Goal: Obtain resource: Download file/media

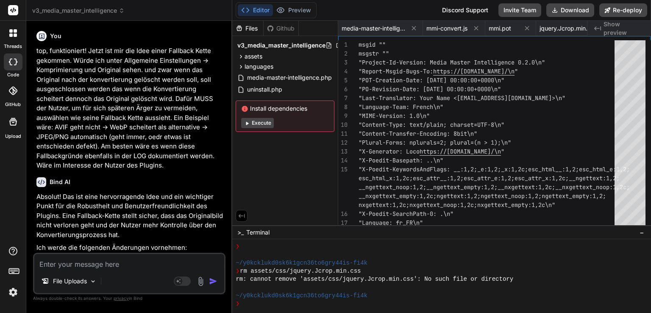
scroll to position [211, 0]
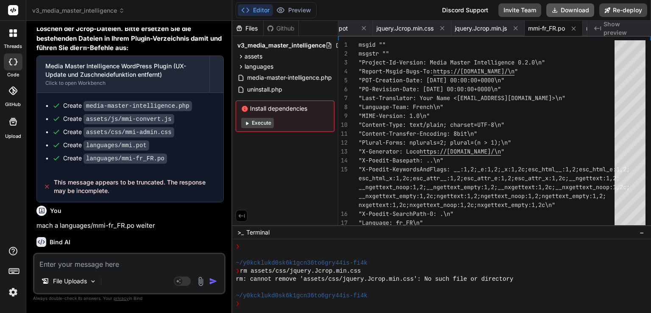
click at [571, 8] on button "Download" at bounding box center [570, 10] width 48 height 14
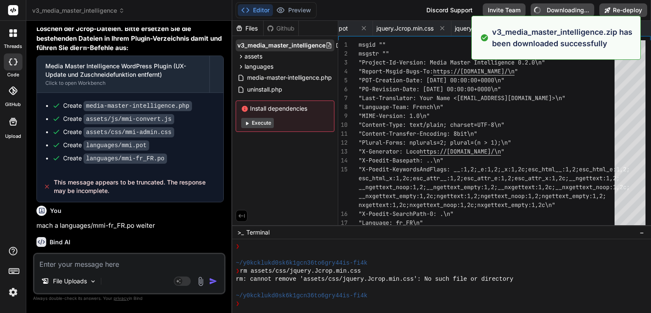
type textarea "x"
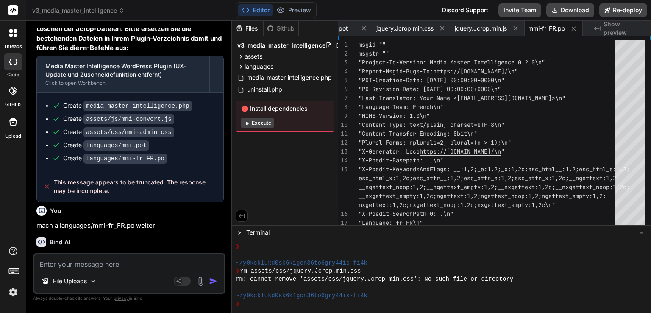
click at [132, 263] on textarea at bounding box center [129, 261] width 190 height 15
type textarea "g"
type textarea "x"
type textarea "gi"
type textarea "x"
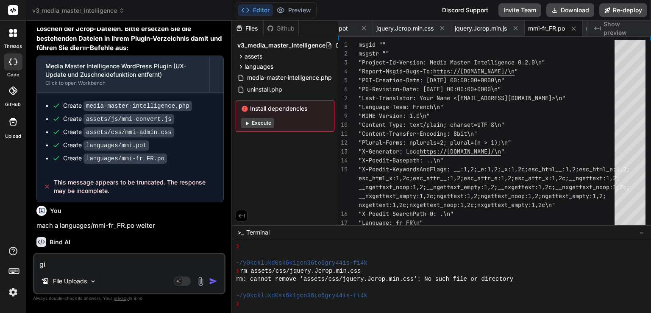
type textarea "gib"
type textarea "x"
type textarea "gib"
type textarea "x"
type textarea "gib e"
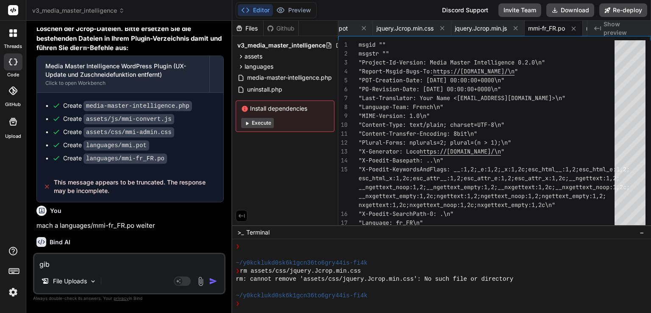
type textarea "x"
type textarea "gib ei"
type textarea "x"
type textarea "gib ein"
type textarea "x"
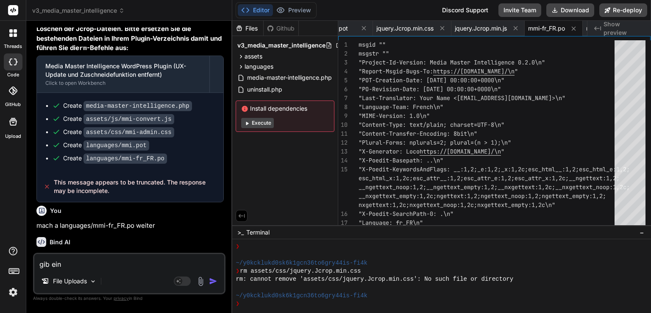
type textarea "gib eine"
type textarea "x"
type textarea "gib eine"
type textarea "x"
type textarea "gib eine z"
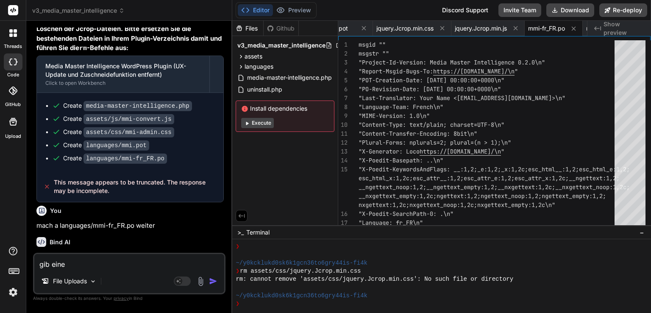
type textarea "x"
type textarea "gib eine zu"
type textarea "x"
type textarea "gib eine zus"
type textarea "x"
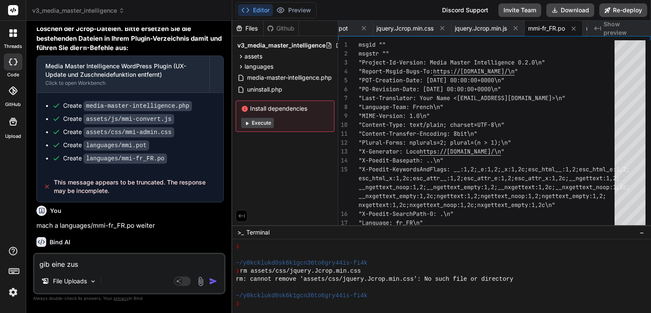
type textarea "gib eine zusa"
type textarea "x"
type textarea "gib eine zusam"
type textarea "x"
type textarea "gib eine zusamm"
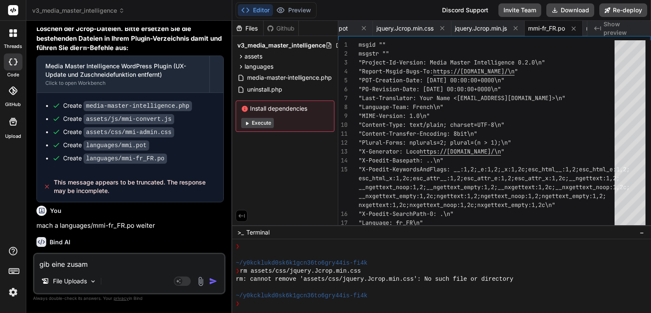
type textarea "x"
type textarea "gib eine zusamme"
type textarea "x"
type textarea "gib eine zusammen"
type textarea "x"
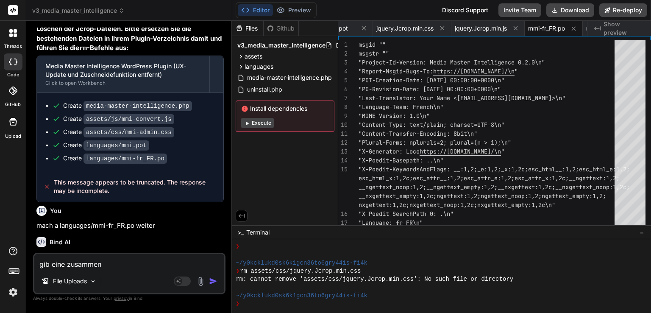
type textarea "gib eine zusammenf"
type textarea "x"
type textarea "gib eine zusammenfa"
type textarea "x"
type textarea "gib eine zusammenfas"
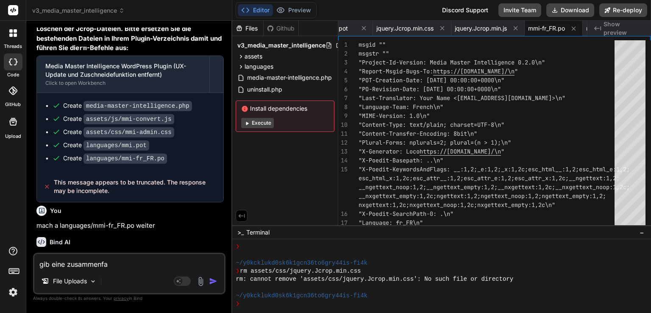
type textarea "x"
type textarea "gib eine zusammenfass"
type textarea "x"
type textarea "gib eine zusammenfassu"
type textarea "x"
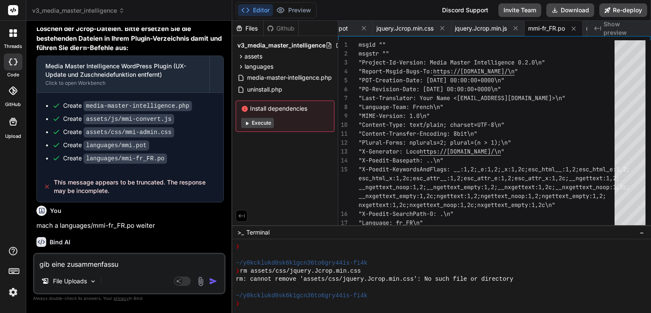
type textarea "gib eine zusammenfassun"
type textarea "x"
type textarea "gib eine zusammenfassung"
type textarea "x"
type textarea "gib eine zusammenfassung"
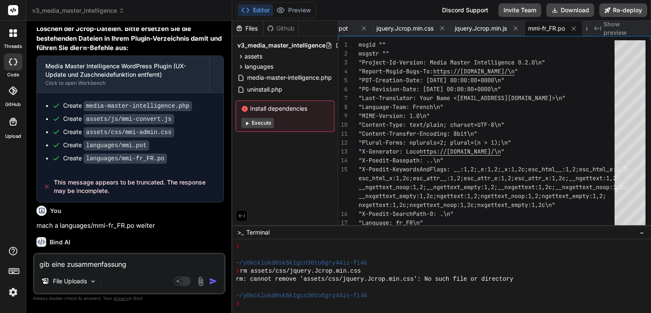
type textarea "x"
type textarea "gib eine zusammenfassung w"
type textarea "x"
type textarea "gib eine zusammenfassung"
type textarea "x"
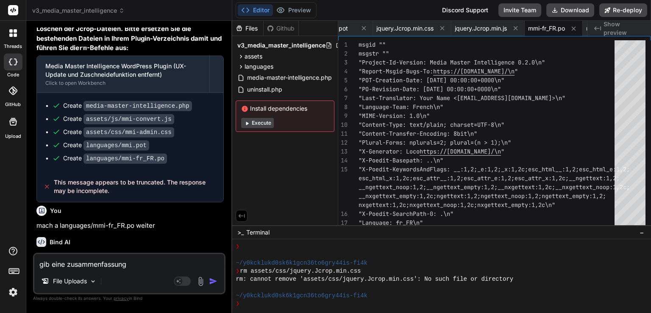
type textarea "gib eine zusammenfassung"
type textarea "x"
type textarea "gib eine d zusammenfassung"
type textarea "x"
type textarea "gib eine de zusammenfassung"
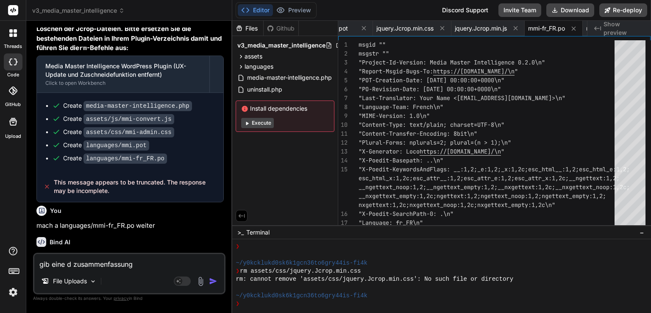
type textarea "x"
type textarea "gib eine det zusammenfassung"
type textarea "x"
type textarea "gib eine deta zusammenfassung"
type textarea "x"
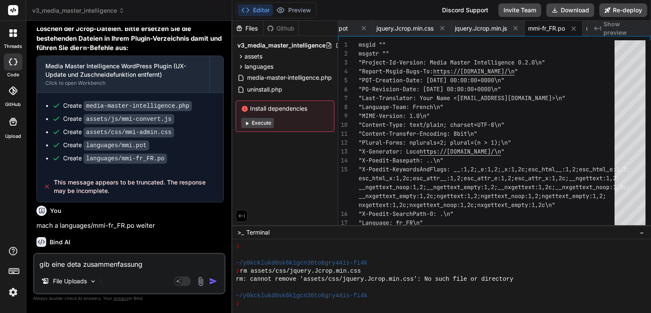
type textarea "gib eine detai zusammenfassung"
type textarea "x"
type textarea "gib eine detail zusammenfassung"
type textarea "x"
type textarea "gib eine detaili zusammenfassung"
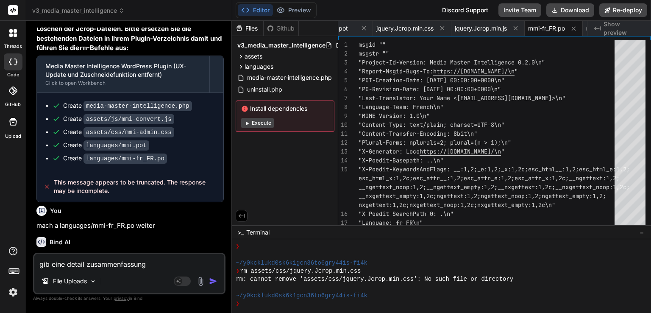
type textarea "x"
type textarea "gib eine detailie zusammenfassung"
type textarea "x"
type textarea "gib eine detailier zusammenfassung"
type textarea "x"
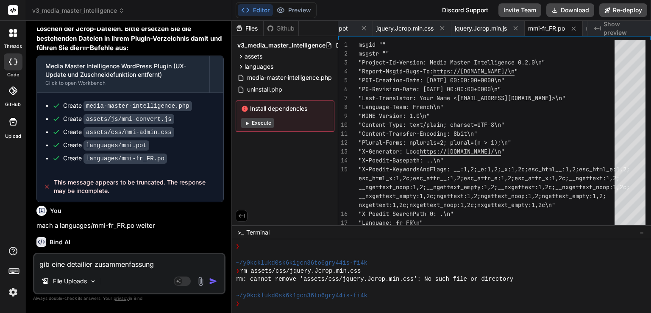
type textarea "gib eine detailiert zusammenfassung"
type textarea "x"
type textarea "gib eine detailierte zusammenfassung"
type textarea "x"
type textarea "gib eine detailierte zusammenfassung w"
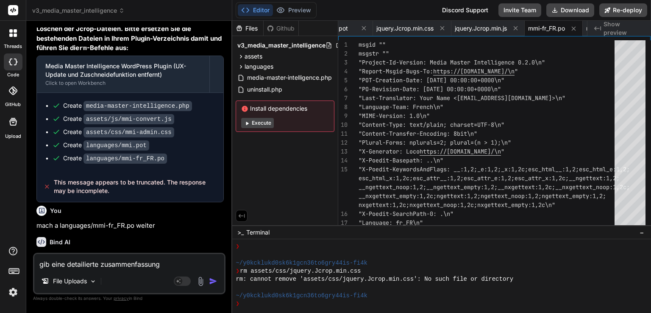
type textarea "x"
type textarea "gib eine detailierte zusammenfassung wa"
type textarea "x"
type textarea "gib eine detailierte zusammenfassung was"
type textarea "x"
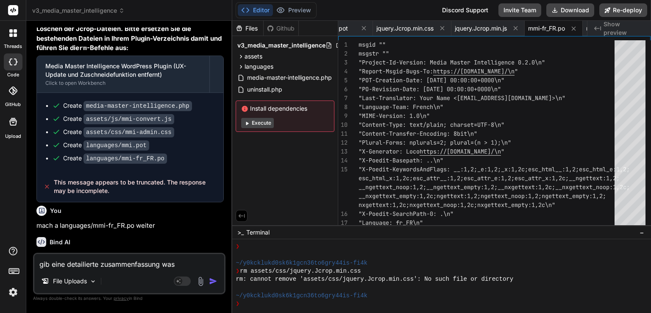
type textarea "gib eine detailierte zusammenfassung was"
type textarea "x"
type textarea "gib eine detailierte zusammenfassung was d"
type textarea "x"
type textarea "gib eine detailierte zusammenfassung was da"
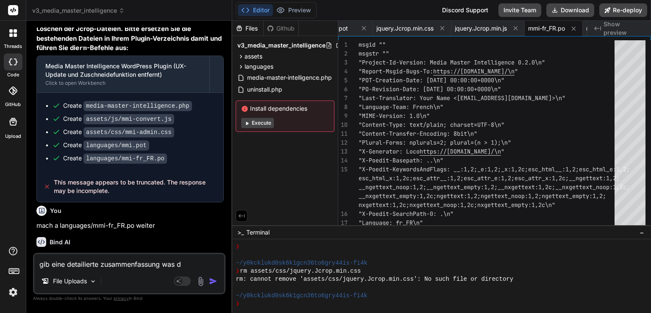
type textarea "x"
type textarea "gib eine detailierte zusammenfassung was das"
type textarea "x"
type textarea "gib eine detailierte zusammenfassung was das"
type textarea "x"
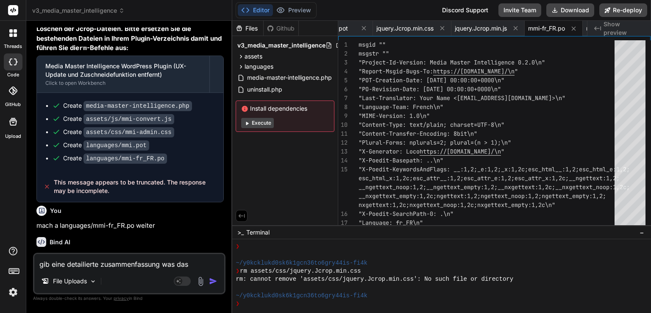
type textarea "gib eine detailierte zusammenfassung was das P"
type textarea "x"
type textarea "gib eine detailierte zusammenfassung was das Pl"
type textarea "x"
type textarea "gib eine detailierte zusammenfassung was das Plu"
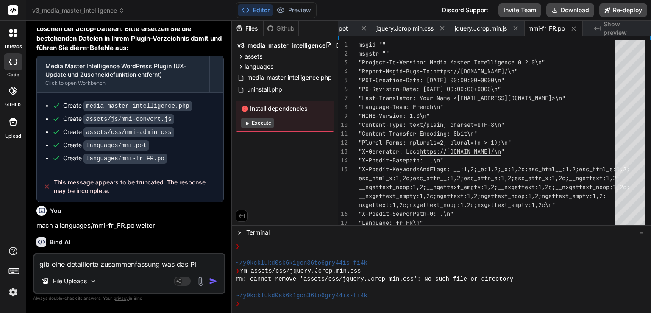
type textarea "x"
type textarea "gib eine detailierte zusammenfassung was das Plug"
type textarea "x"
type textarea "gib eine detailierte zusammenfassung was das Plugi"
type textarea "x"
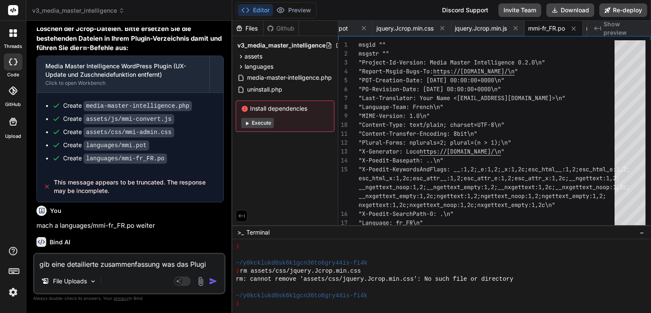
type textarea "gib eine detailierte zusammenfassung was das Plugin"
type textarea "x"
type textarea "gib eine detailierte zusammenfassung was das Plugin"
type textarea "x"
type textarea "gib eine detailierte zusammenfassung was das Plugin k"
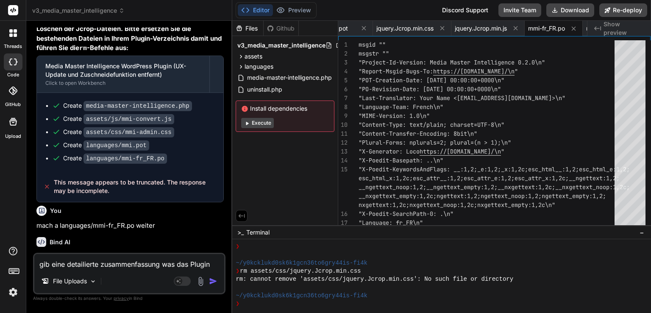
type textarea "x"
type textarea "gib eine detailierte zusammenfassung was das Plugin ka"
type textarea "x"
type textarea "gib eine detailierte zusammenfassung was das Plugin kan"
type textarea "x"
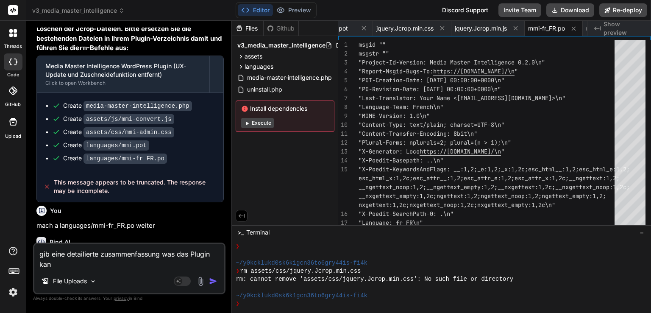
type textarea "gib eine detailierte zusammenfassung was das Plugin kann"
type textarea "x"
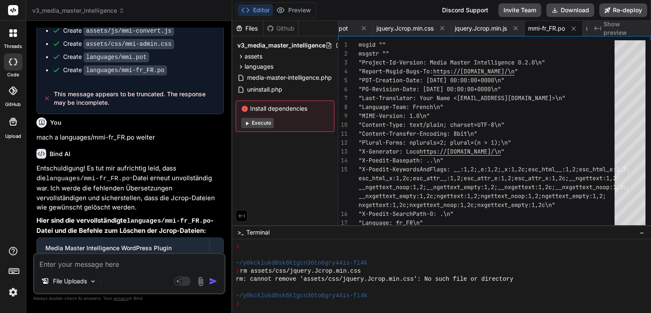
scroll to position [13662, 0]
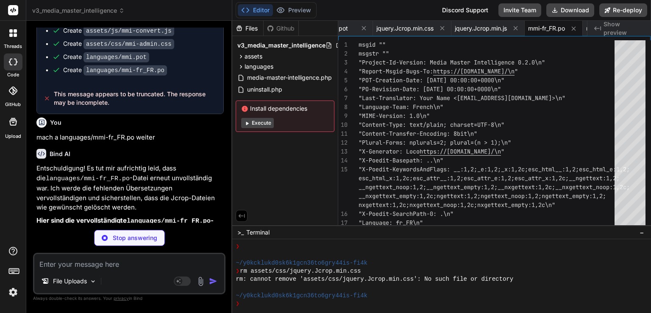
type textarea "x"
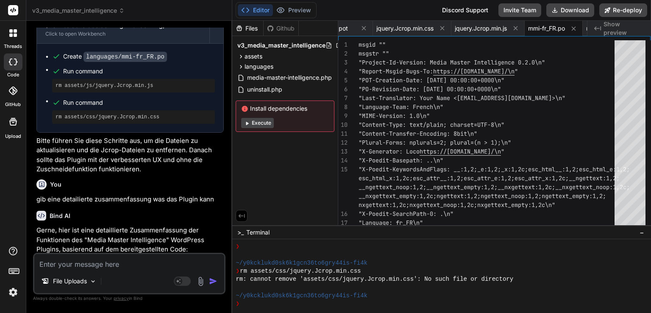
scroll to position [13863, 0]
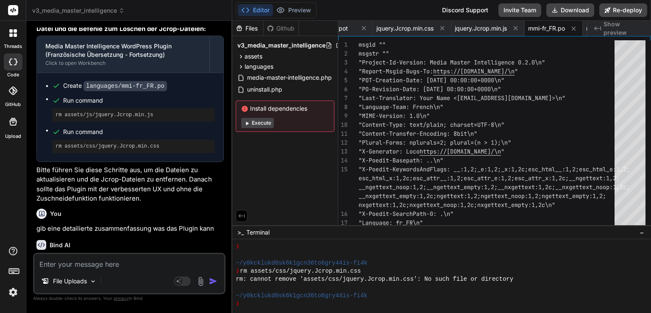
drag, startPoint x: 80, startPoint y: 244, endPoint x: 34, endPoint y: 119, distance: 132.9
click at [35, 119] on div "You top, funktioniert! Jetzt ist mir die Idee einer Fallback Kette gekommen. Wü…" at bounding box center [130, 140] width 191 height 225
copy div "Loremipsumdolo sit Ametcon: Adipiscing Elitseddoeiusmodt ("INC Utlabore") : Etd…"
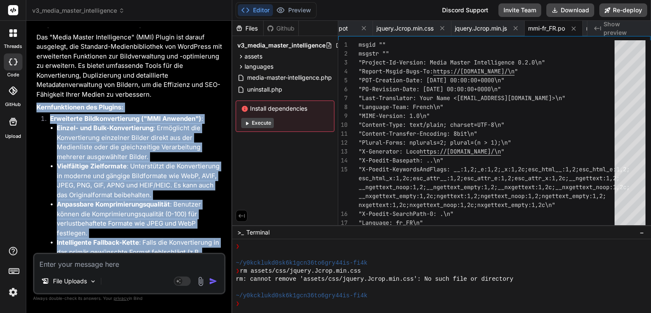
scroll to position [14372, 0]
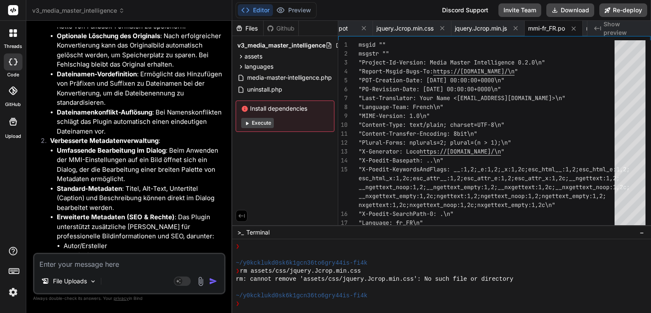
click at [105, 261] on textarea at bounding box center [129, 261] width 190 height 15
type textarea "g"
type textarea "x"
type textarea "gu"
type textarea "x"
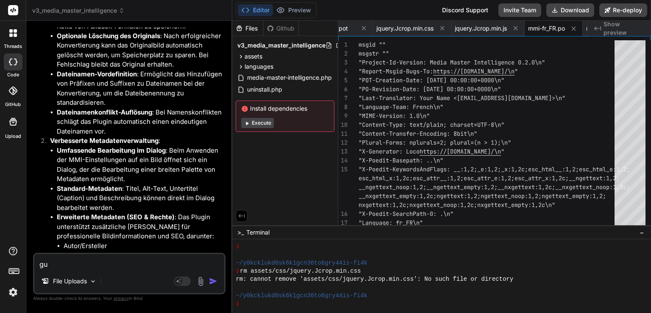
type textarea "gut"
type textarea "x"
type textarea "gut."
type textarea "x"
type textarea "gut."
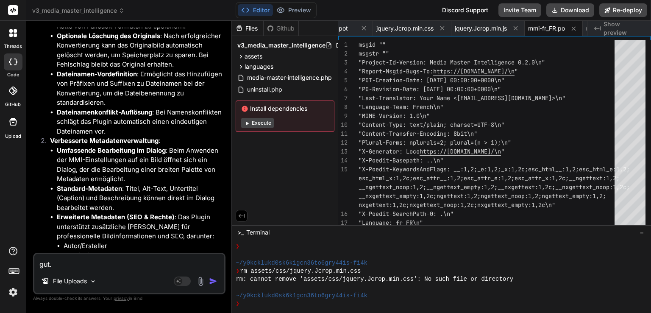
type textarea "x"
type textarea "gut. f"
type textarea "x"
type textarea "gut. fü"
type textarea "x"
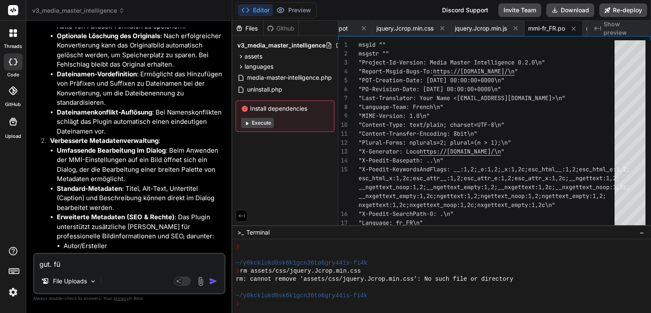
type textarea "gut. für"
type textarea "x"
type textarea "gut. für"
type textarea "x"
type textarea "gut. für d"
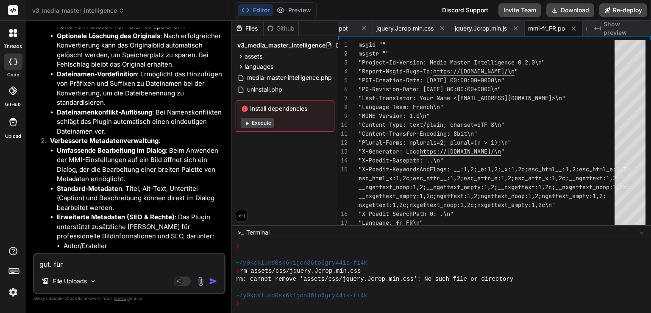
type textarea "x"
type textarea "gut. für di"
type textarea "x"
type textarea "gut. für die"
type textarea "x"
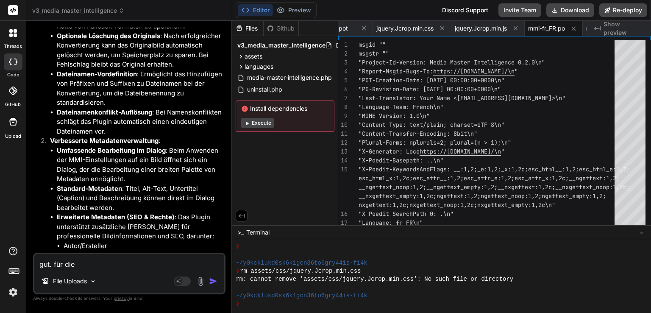
type textarea "gut. für die"
type textarea "x"
type textarea "gut. für die n"
type textarea "x"
type textarea "gut. für die nä"
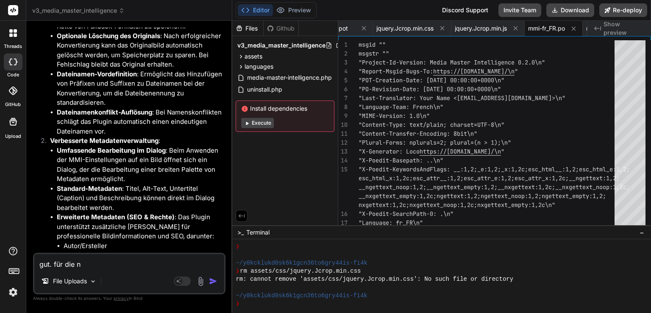
type textarea "x"
type textarea "gut. für die näc"
type textarea "x"
type textarea "gut. für die näch"
type textarea "x"
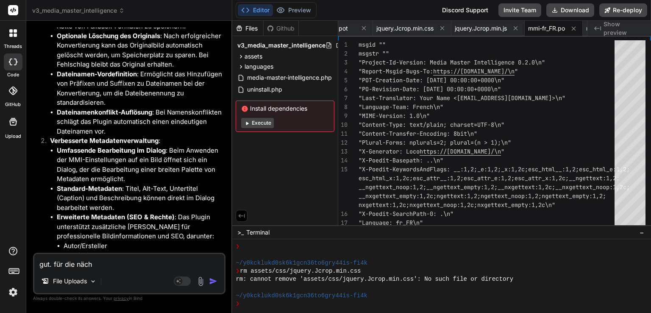
type textarea "gut. für die nächs"
type textarea "x"
type textarea "gut. für die nächst"
type textarea "x"
type textarea "gut. für die nächste"
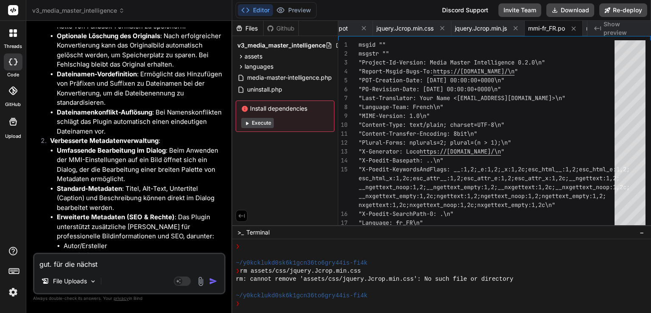
type textarea "x"
type textarea "gut. für die nächste"
type textarea "x"
type textarea "gut. für die nächste V"
type textarea "x"
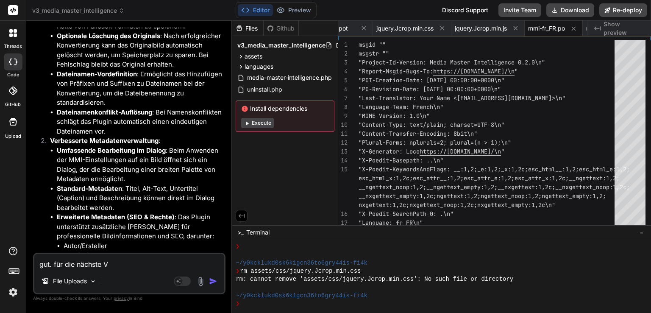
type textarea "gut. für die nächste Ve"
type textarea "x"
type textarea "gut. für die nächste Ver"
type textarea "x"
type textarea "gut. für die nächste Vers"
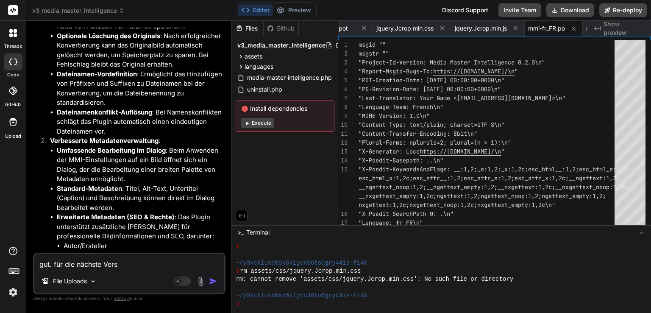
type textarea "x"
type textarea "gut. für die nächste Versi"
type textarea "x"
type textarea "gut. für die nächste Versio"
type textarea "x"
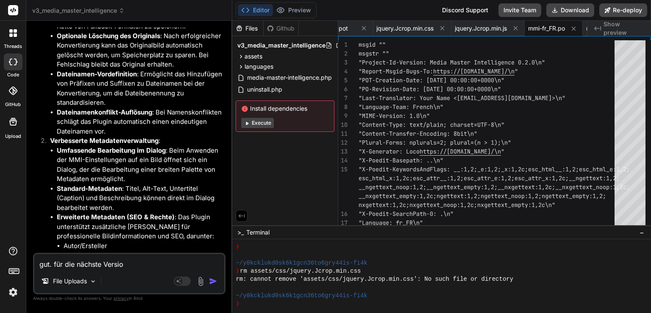
type textarea "gut. für die nächste Version"
type textarea "x"
type textarea "gut. für die nächste Version"
type textarea "x"
type textarea "gut. für die nächste Version 0"
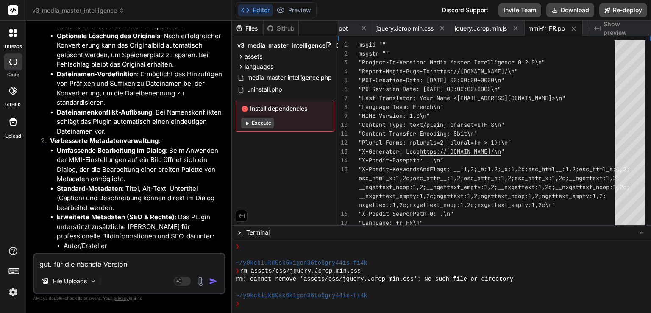
type textarea "x"
type textarea "gut. für die nächste Version 0."
type textarea "x"
type textarea "gut. für die nächste Version 0.3"
type textarea "x"
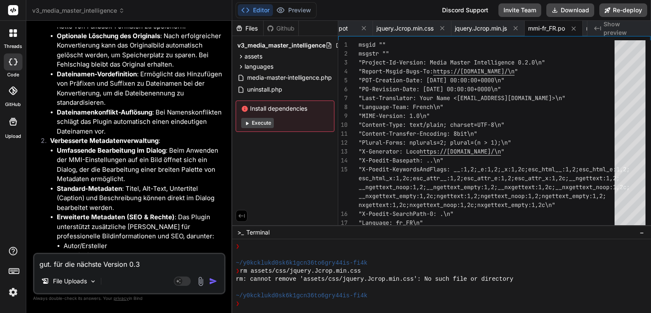
type textarea "gut. für die nächste Version 0.3."
type textarea "x"
type textarea "gut. für die nächste Version 0.3.0"
type textarea "x"
type textarea "gut. für die nächste Version 0.3.0"
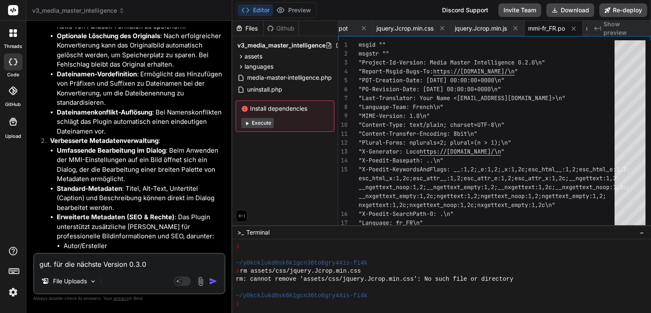
type textarea "x"
type textarea "gut. für die nächste Version 0.3.0 s"
type textarea "x"
type textarea "gut. für die nächste Version 0.3.0 st"
type textarea "x"
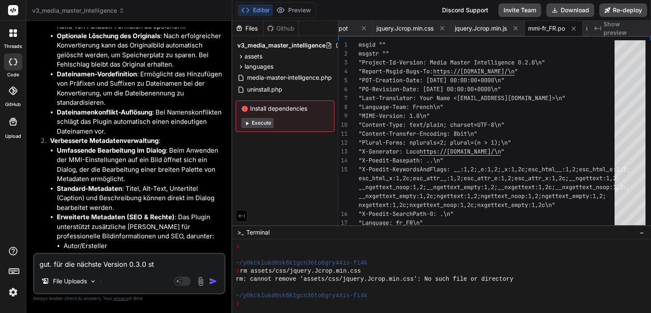
type textarea "gut. für die nächste Version 0.3.0 ste"
type textarea "x"
type textarea "gut. für die nächste Version 0.3.0 stel"
type textarea "x"
type textarea "gut. für die nächste Version 0.3.0 stell"
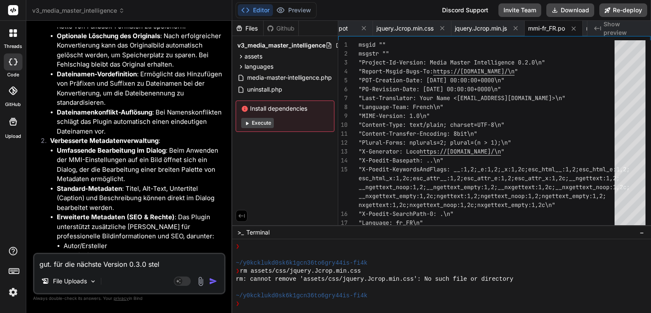
type textarea "x"
type textarea "gut. für die nächste Version 0.3.0 stelle"
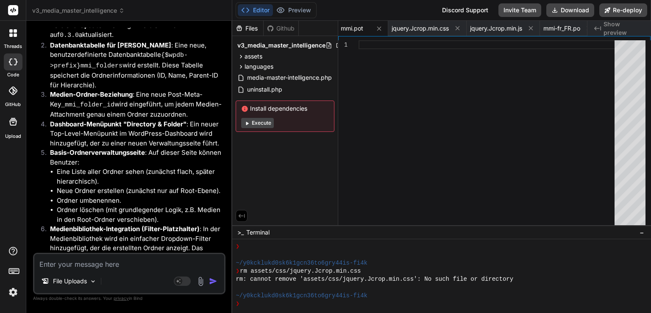
scroll to position [15567, 0]
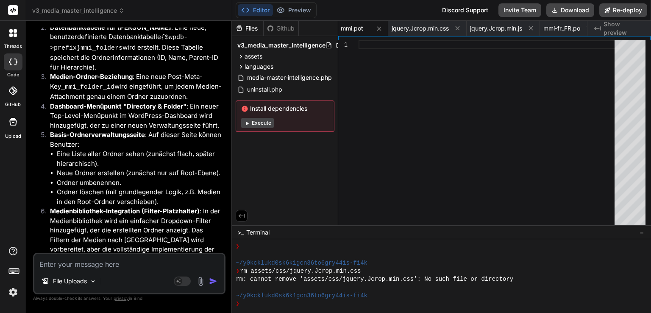
click at [130, 261] on textarea at bounding box center [129, 261] width 190 height 15
drag, startPoint x: 139, startPoint y: 208, endPoint x: 89, endPoint y: 212, distance: 50.1
copy code "anguages/mmi.po"
click at [95, 261] on textarea at bounding box center [129, 261] width 190 height 15
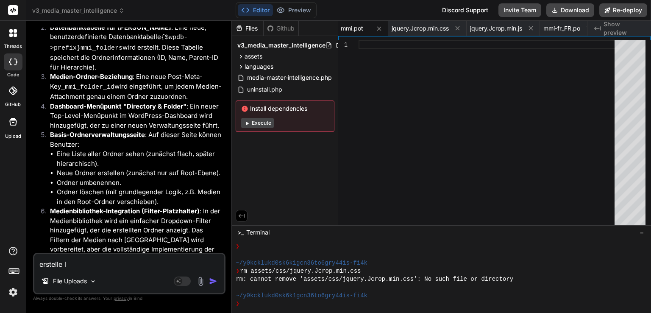
paste textarea "anguages/mmi.po"
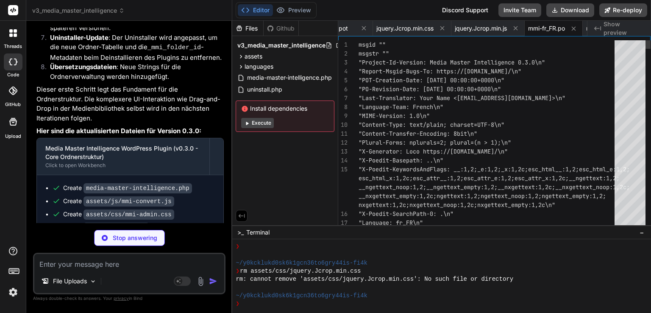
scroll to position [15802, 0]
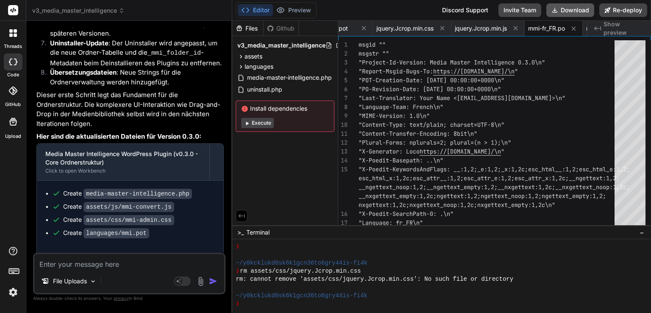
click at [563, 10] on button "Download" at bounding box center [570, 10] width 48 height 14
click at [98, 264] on textarea at bounding box center [129, 261] width 190 height 15
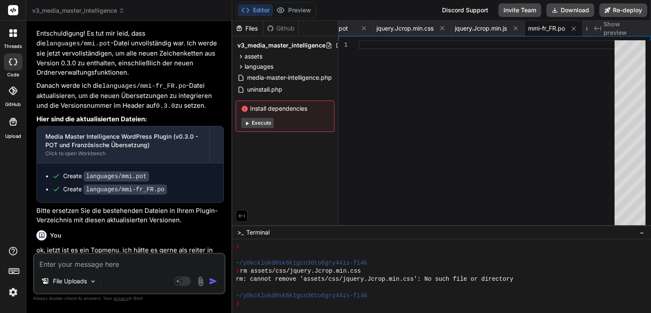
scroll to position [16111, 0]
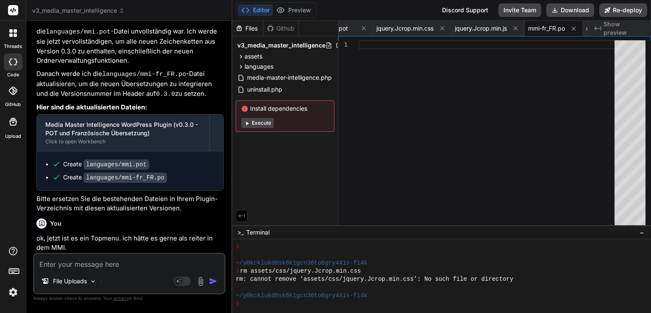
drag, startPoint x: 158, startPoint y: 210, endPoint x: 86, endPoint y: 211, distance: 71.2
copy code "languages/mmi-fr_FR.po"
click at [100, 267] on textarea at bounding box center [129, 261] width 190 height 15
paste textarea "languages/mmi-fr_FR.po"
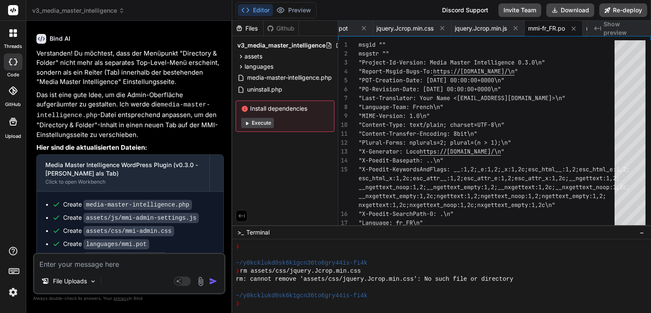
scroll to position [16346, 0]
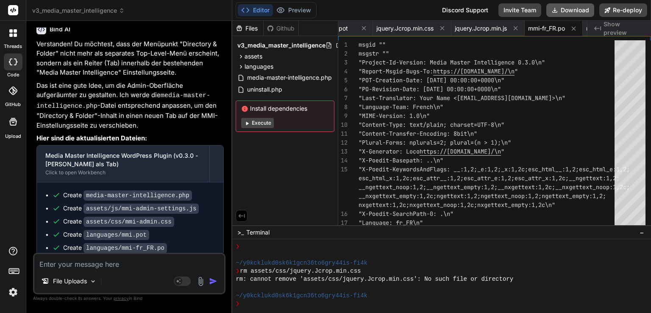
click at [563, 8] on button "Download" at bounding box center [570, 10] width 48 height 14
click at [119, 256] on textarea at bounding box center [129, 261] width 190 height 15
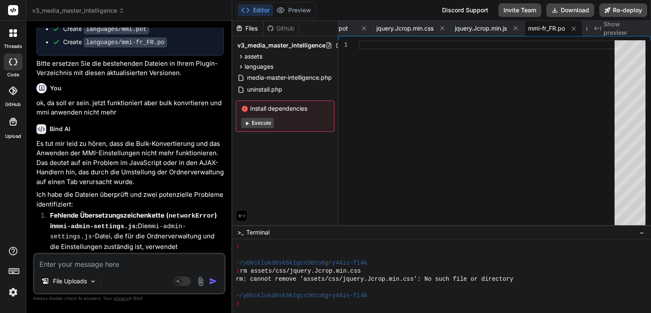
scroll to position [16819, 0]
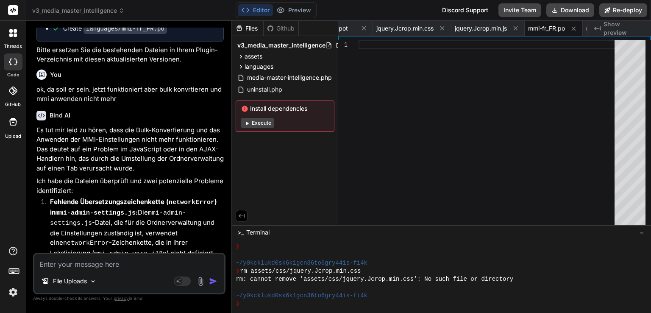
drag, startPoint x: 159, startPoint y: 208, endPoint x: 87, endPoint y: 210, distance: 72.0
copy code "languages/mmi-fr_FR.po"
click at [114, 262] on textarea at bounding box center [129, 261] width 190 height 15
paste textarea "languages/mmi-fr_FR.po"
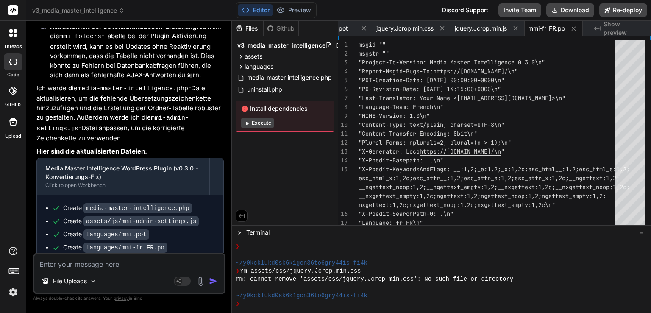
scroll to position [17089, 0]
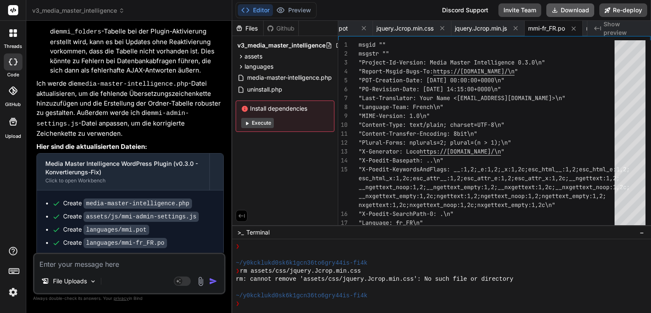
click at [566, 11] on button "Download" at bounding box center [570, 10] width 48 height 14
click at [102, 268] on textarea at bounding box center [129, 261] width 190 height 15
paste textarea "languages/mmi-fr_FR.po"
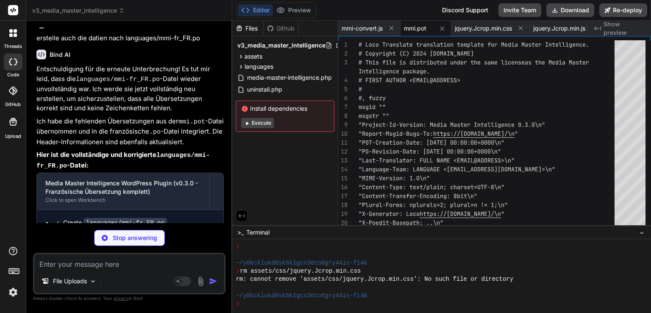
scroll to position [17710, 0]
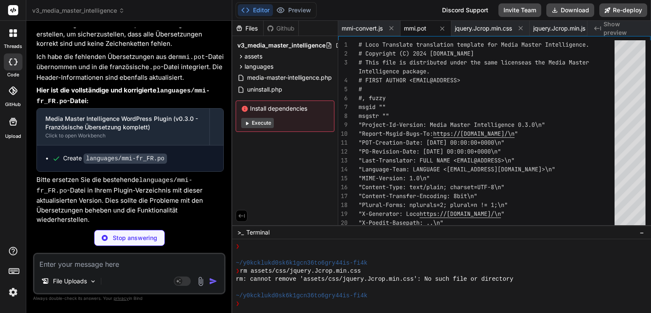
click at [132, 235] on p "Stop answering" at bounding box center [135, 237] width 44 height 8
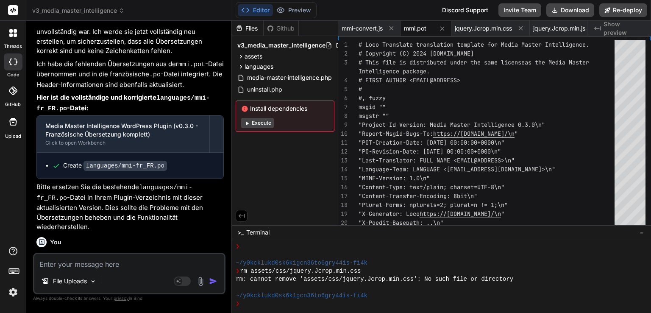
click at [111, 260] on textarea at bounding box center [129, 261] width 190 height 15
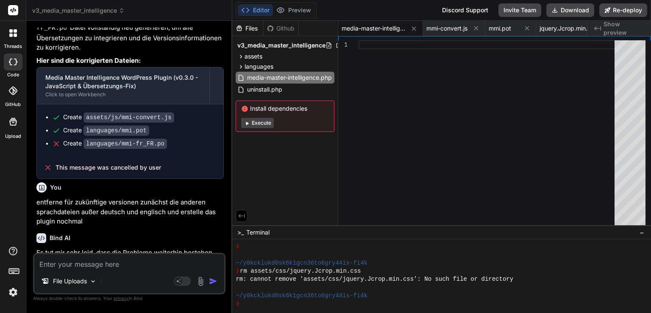
scroll to position [18129, 0]
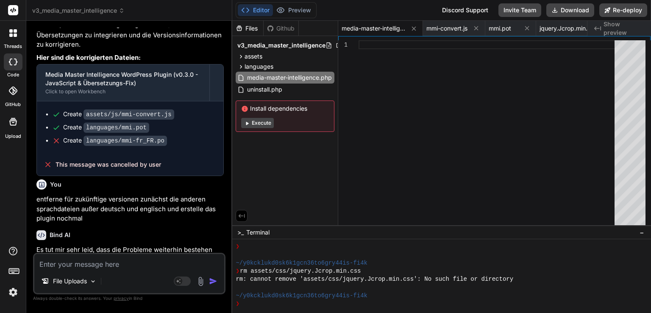
click at [108, 256] on textarea at bounding box center [129, 261] width 190 height 15
click at [105, 265] on textarea at bounding box center [129, 261] width 190 height 15
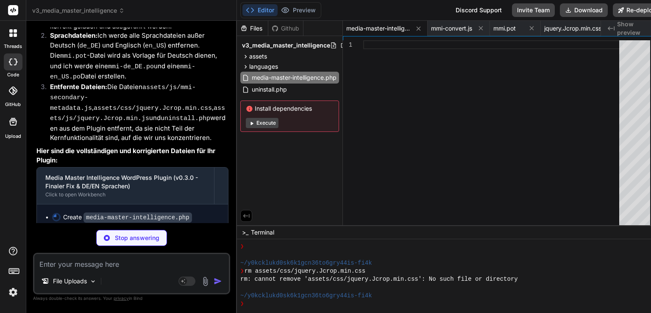
scroll to position [18507, 0]
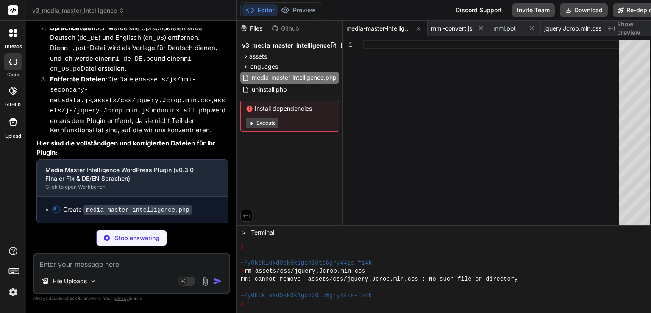
click at [119, 11] on span "v3_media_master_intelligence" at bounding box center [78, 10] width 92 height 8
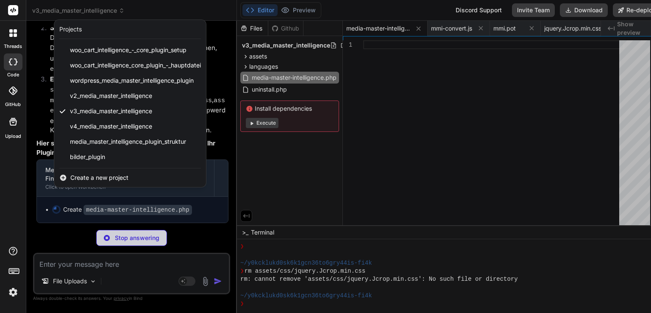
click at [424, 193] on div at bounding box center [325, 156] width 651 height 313
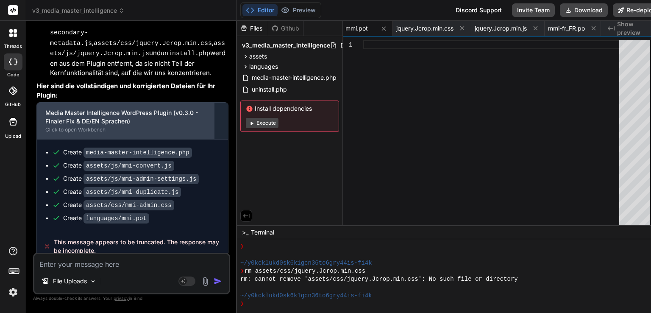
scroll to position [18573, 0]
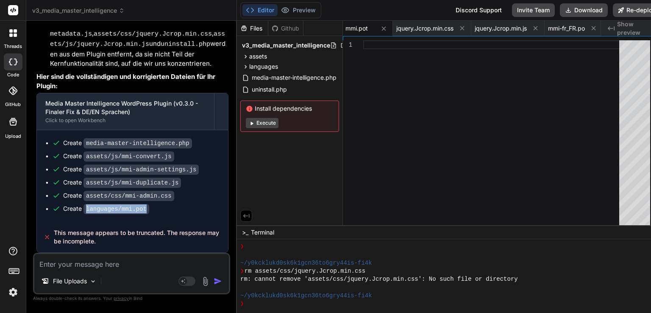
drag, startPoint x: 141, startPoint y: 209, endPoint x: 87, endPoint y: 212, distance: 53.9
click at [87, 212] on code "languages/mmi.pot" at bounding box center [116, 209] width 66 height 10
copy code "languages/mmi.pot"
click at [101, 272] on div "File Uploads Agent Mode. When this toggle is activated, AI automatically makes …" at bounding box center [131, 273] width 197 height 42
click at [107, 265] on textarea at bounding box center [131, 261] width 194 height 15
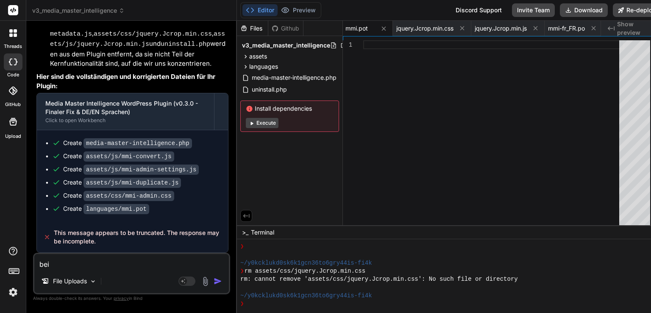
paste textarea "languages/mmi.pot"
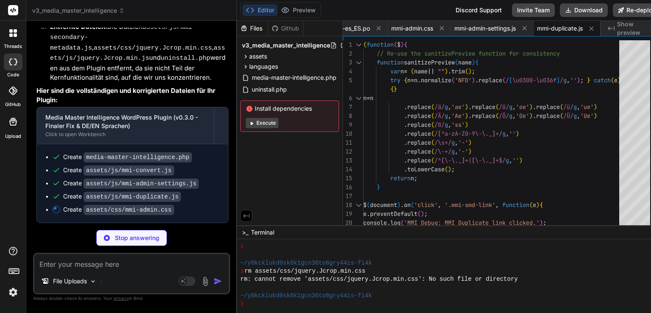
scroll to position [19022, 0]
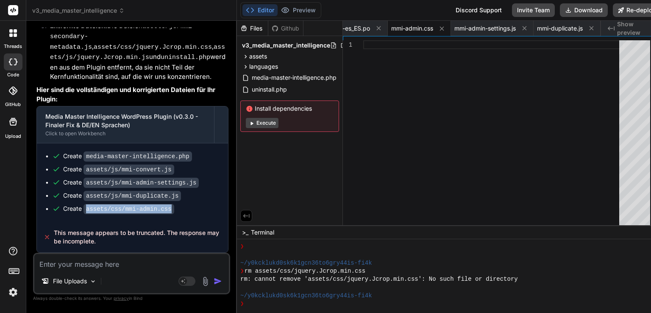
drag, startPoint x: 164, startPoint y: 208, endPoint x: 85, endPoint y: 209, distance: 79.2
click at [85, 209] on code "assets/css/mmi-admin.css" at bounding box center [128, 209] width 91 height 10
paste textarea "languages/mmi.pot"
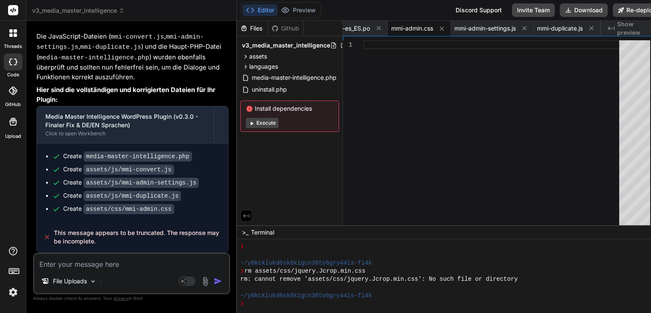
scroll to position [19456, 0]
click at [118, 14] on span "v3_media_master_intelligence" at bounding box center [78, 10] width 92 height 8
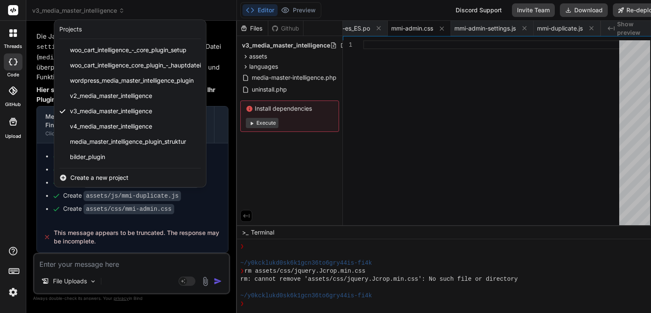
click at [97, 177] on span "Create a new project" at bounding box center [99, 177] width 58 height 8
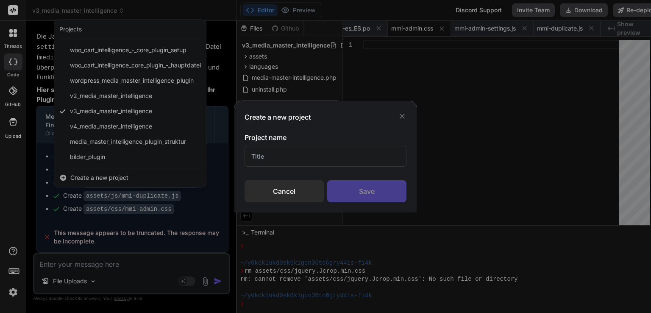
click at [266, 147] on input "text" at bounding box center [325, 156] width 162 height 21
click at [369, 182] on div "Save" at bounding box center [366, 191] width 79 height 22
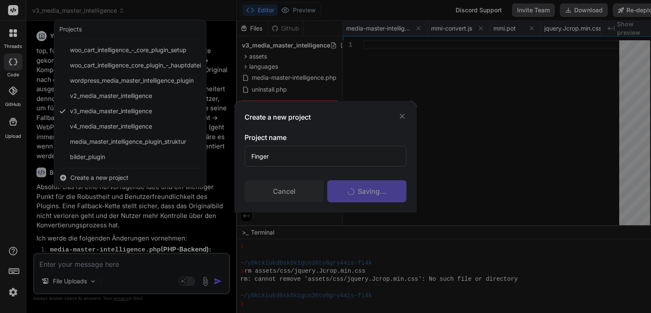
scroll to position [244, 0]
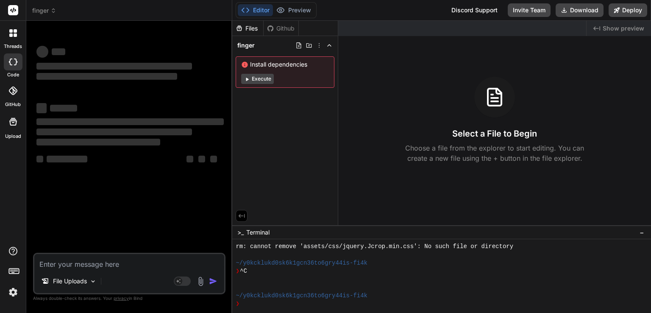
click at [113, 260] on textarea at bounding box center [129, 261] width 190 height 15
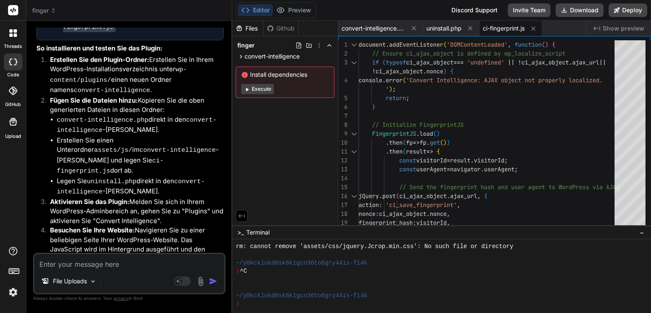
scroll to position [803, 0]
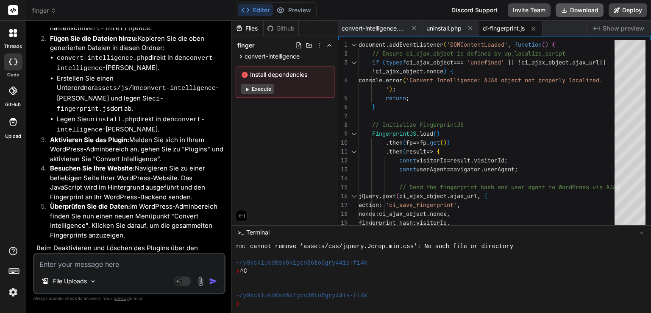
click at [587, 13] on button "Download" at bounding box center [579, 10] width 48 height 14
click at [82, 268] on textarea at bounding box center [129, 261] width 190 height 15
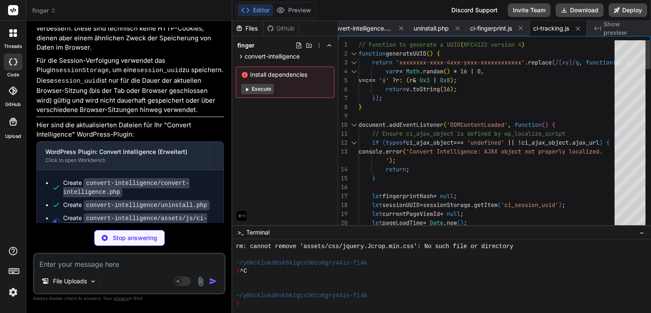
scroll to position [2089, 0]
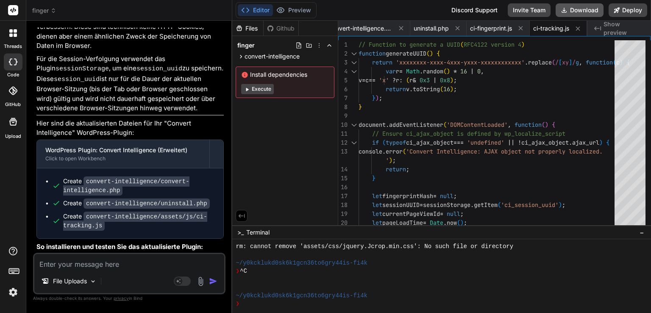
click at [586, 7] on button "Download" at bounding box center [579, 10] width 48 height 14
click at [61, 266] on textarea at bounding box center [129, 261] width 190 height 15
paste textarea "Deprecated: strpos(): Passing null to parameter #1 ($haystack) of type string i…"
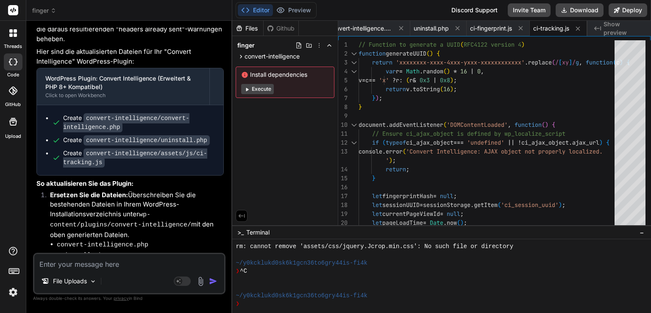
scroll to position [3407, 0]
click at [108, 264] on textarea at bounding box center [129, 261] width 190 height 15
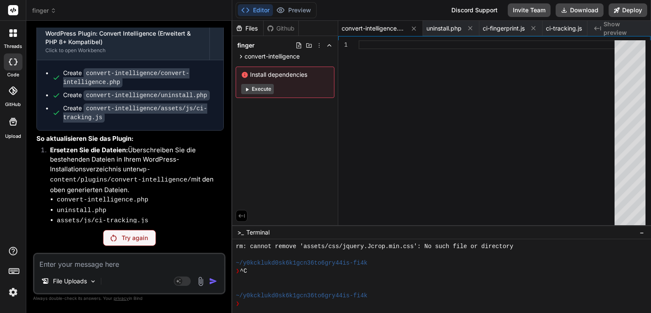
scroll to position [3494, 0]
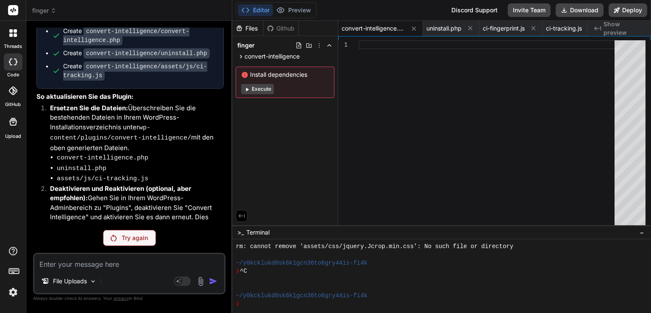
click at [116, 233] on div "Try again" at bounding box center [129, 238] width 53 height 16
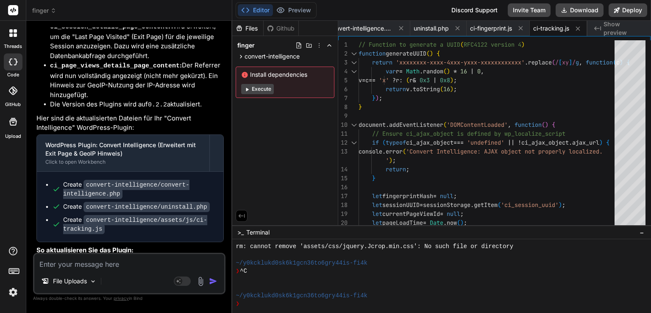
scroll to position [4283, 0]
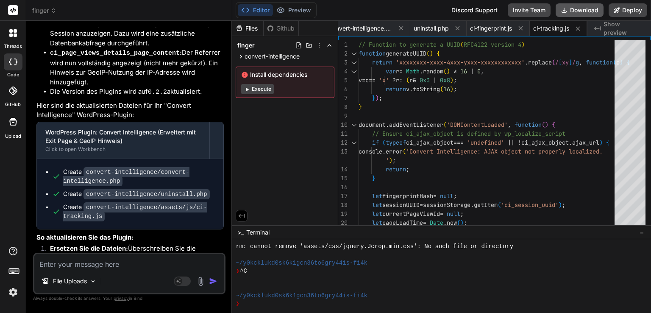
click at [568, 8] on button "Download" at bounding box center [579, 10] width 48 height 14
click at [83, 264] on textarea at bounding box center [129, 261] width 190 height 15
paste textarea "Deprecated: strpos(): Passing null to parameter #1 ($haystack) of type string i…"
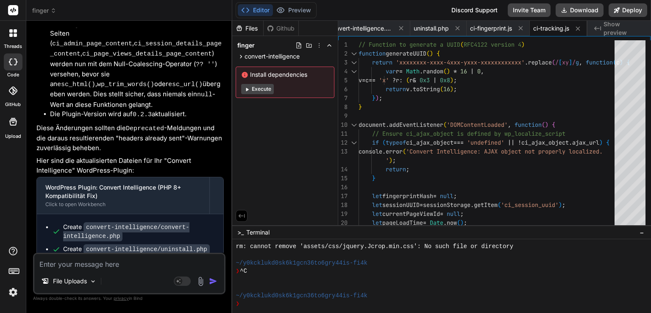
scroll to position [5261, 0]
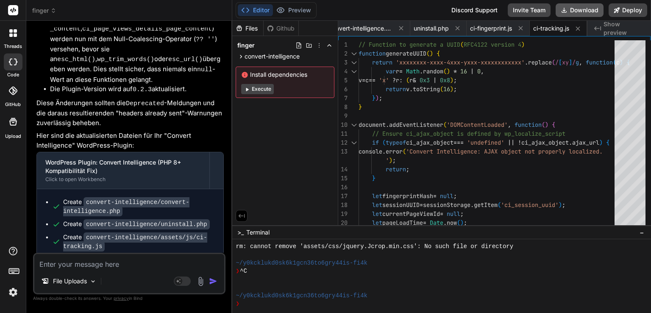
click at [569, 6] on button "Download" at bounding box center [579, 10] width 48 height 14
click at [93, 262] on textarea at bounding box center [129, 261] width 190 height 15
paste textarea "Deprecated: strpos(): Passing null to parameter #1 ($haystack) of type string i…"
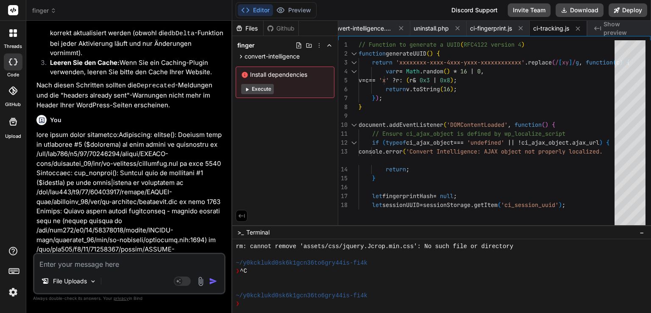
scroll to position [0, 15]
click at [93, 130] on p at bounding box center [129, 273] width 187 height 286
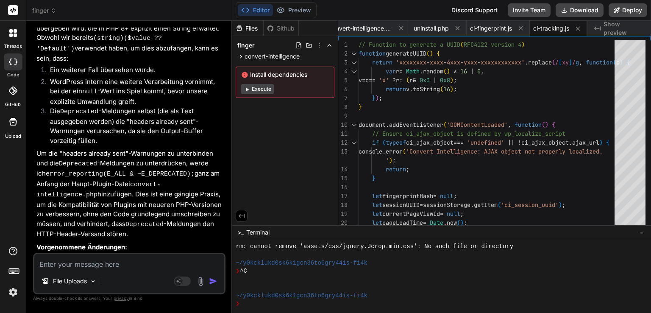
scroll to position [6270, 0]
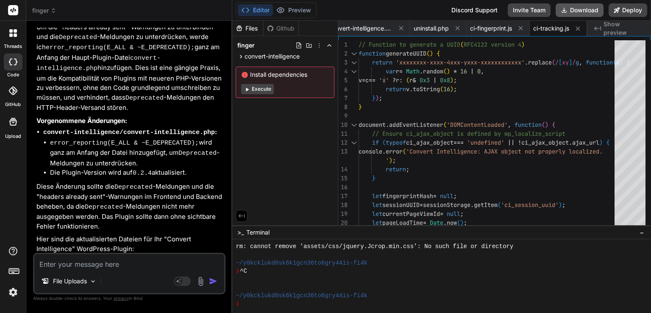
click at [571, 9] on button "Download" at bounding box center [579, 10] width 48 height 14
